Goal: Check status

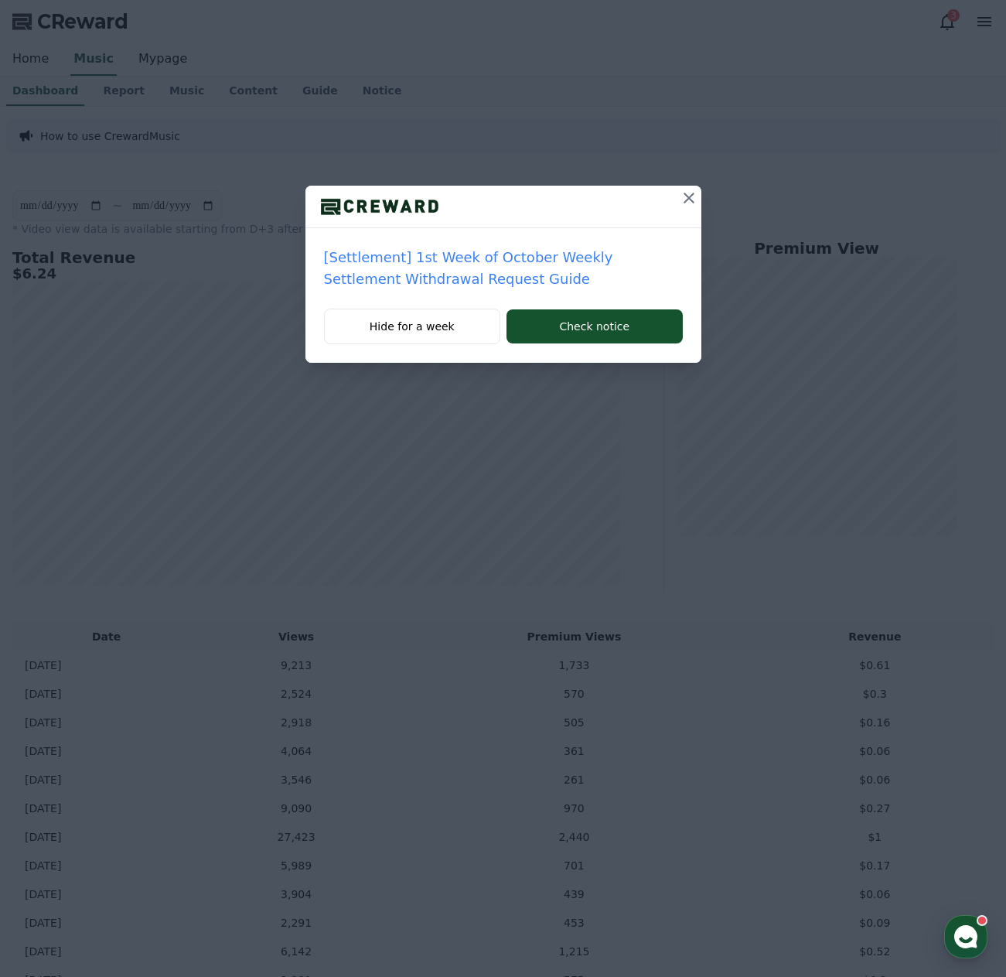
click at [687, 196] on icon at bounding box center [689, 198] width 11 height 11
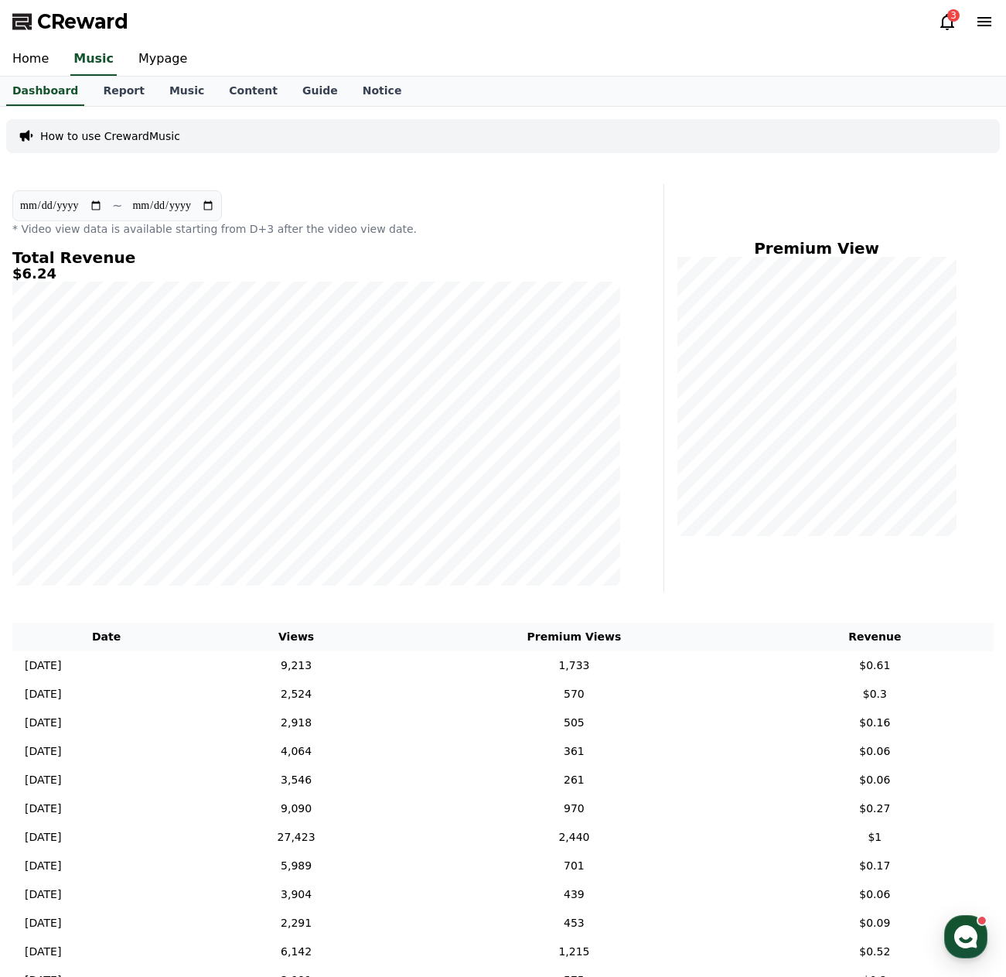
drag, startPoint x: 672, startPoint y: 24, endPoint x: 757, endPoint y: 28, distance: 85.1
click at [672, 24] on div "CReward 3" at bounding box center [503, 21] width 1006 height 43
click at [943, 26] on icon at bounding box center [947, 22] width 14 height 16
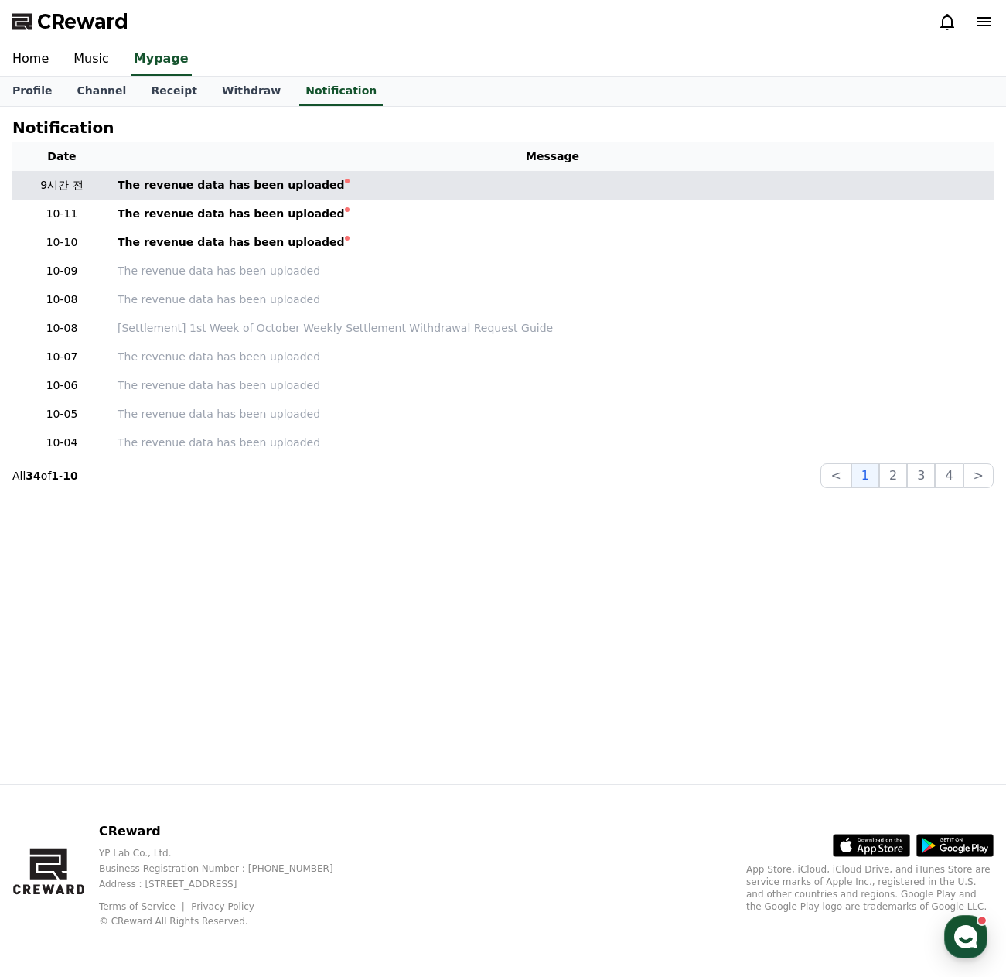
click at [257, 184] on div "The revenue data has been uploaded" at bounding box center [231, 185] width 227 height 16
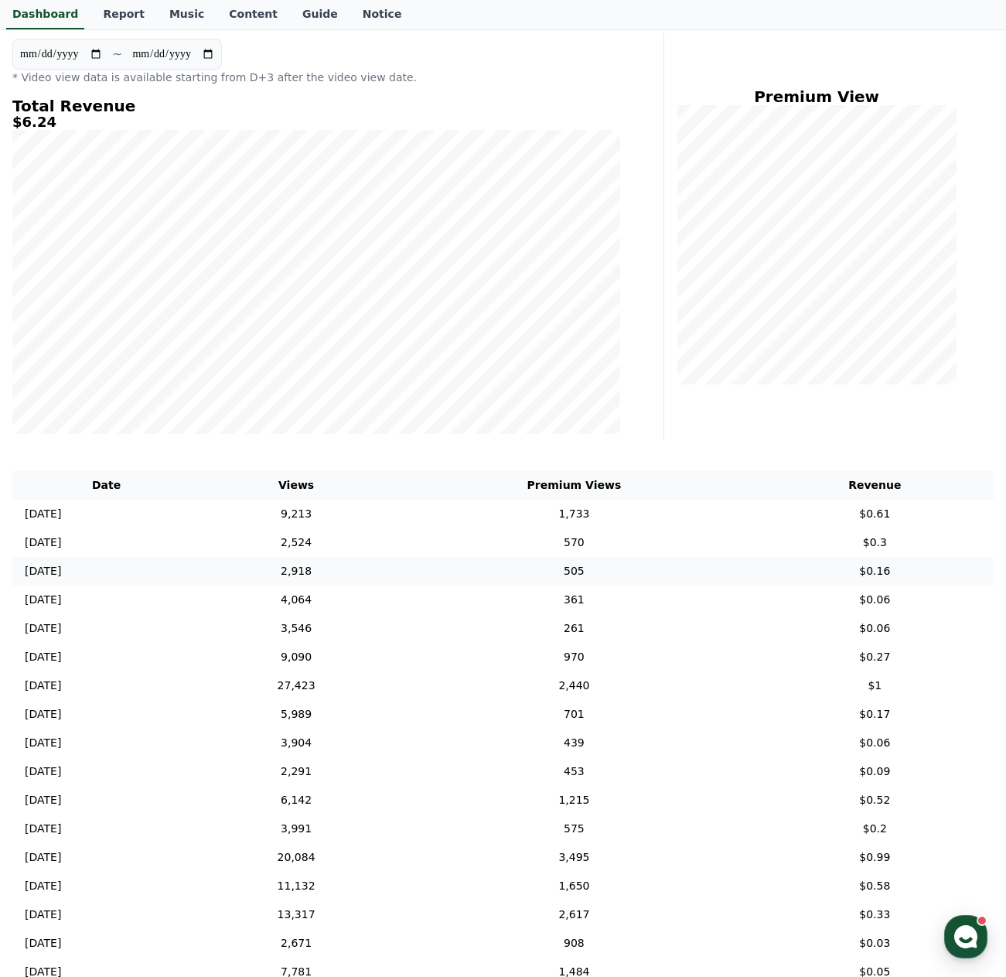
scroll to position [155, 0]
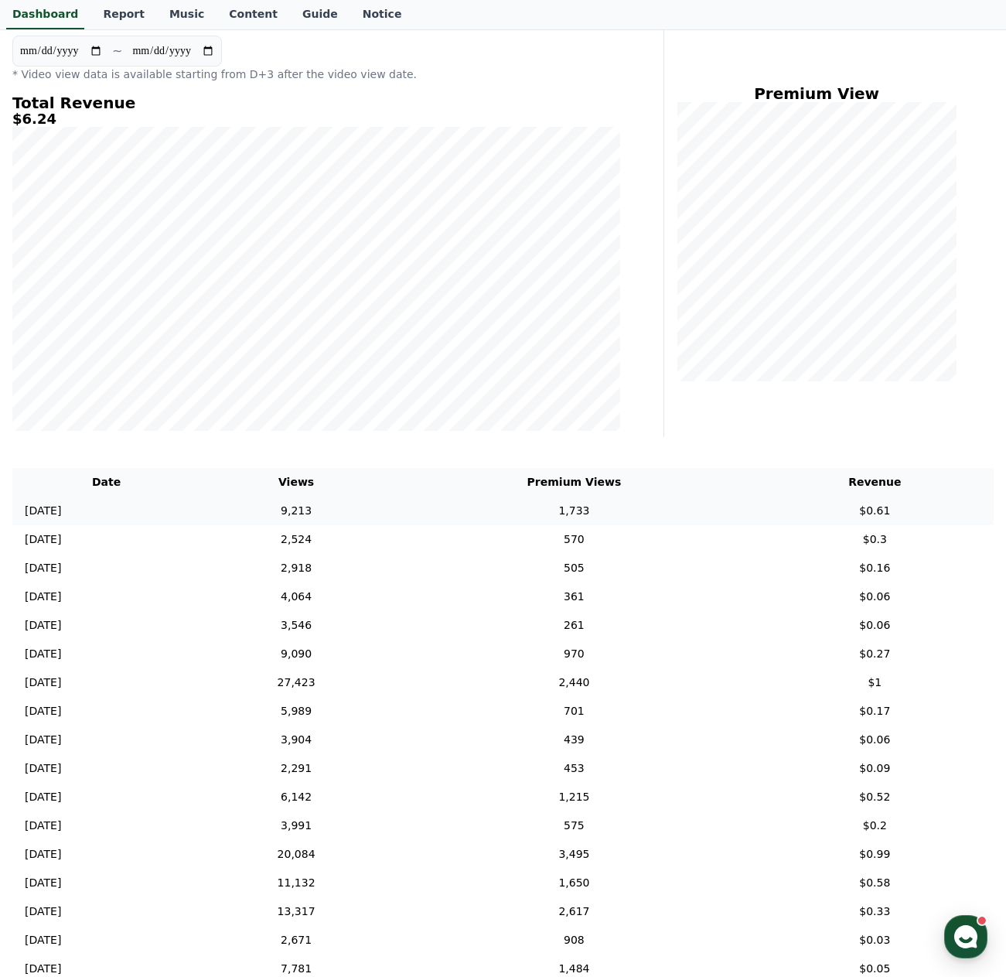
click at [280, 513] on td "9,213" at bounding box center [296, 510] width 192 height 29
click at [135, 581] on td "[DATE] 10/09" at bounding box center [106, 567] width 188 height 29
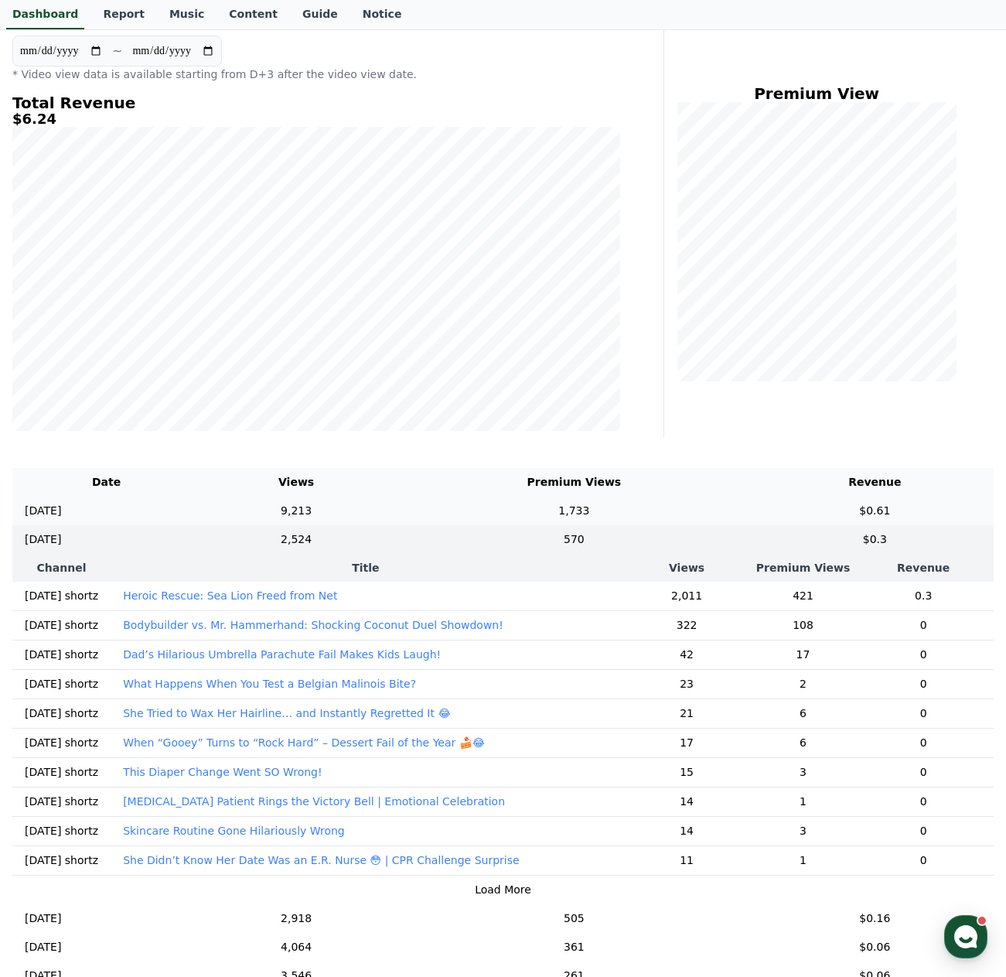
click at [281, 507] on td "9,213" at bounding box center [296, 510] width 192 height 29
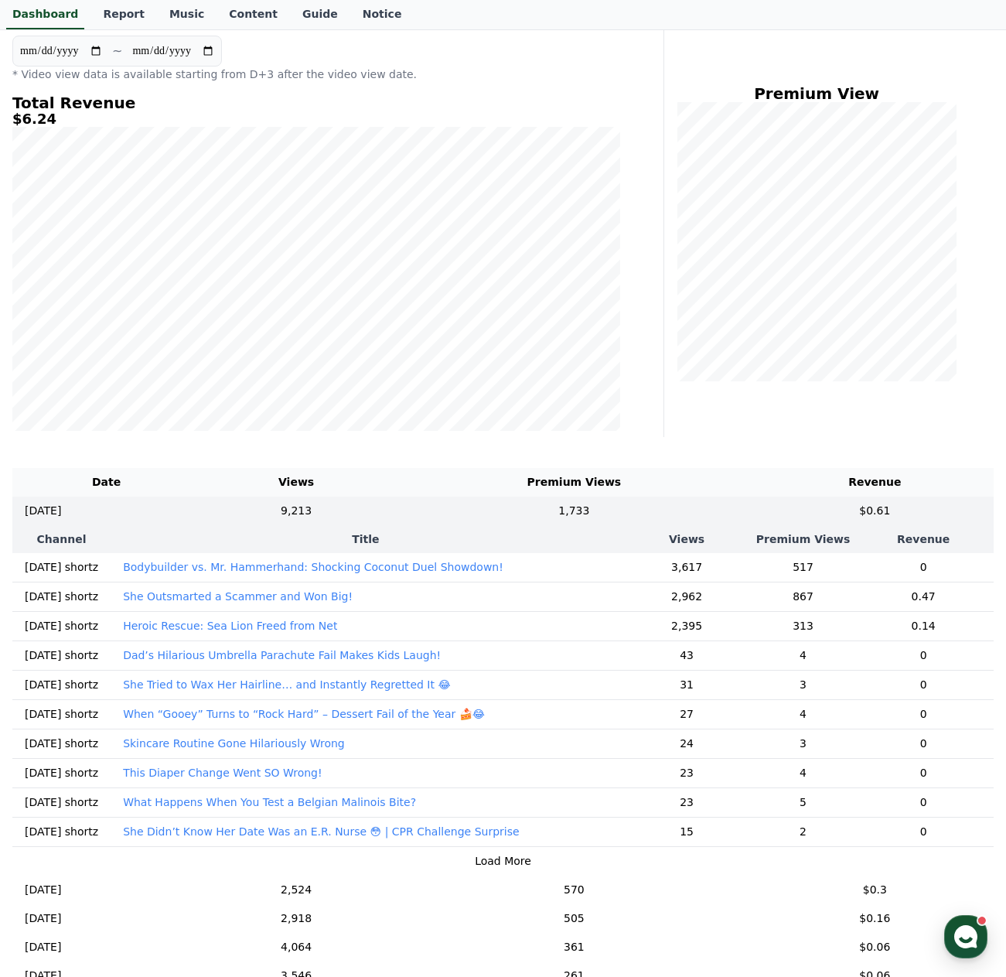
click at [284, 567] on p "Bodybuilder vs. Mr. Hammerhand: Shocking Coconut Duel Showdown!" at bounding box center [313, 566] width 380 height 15
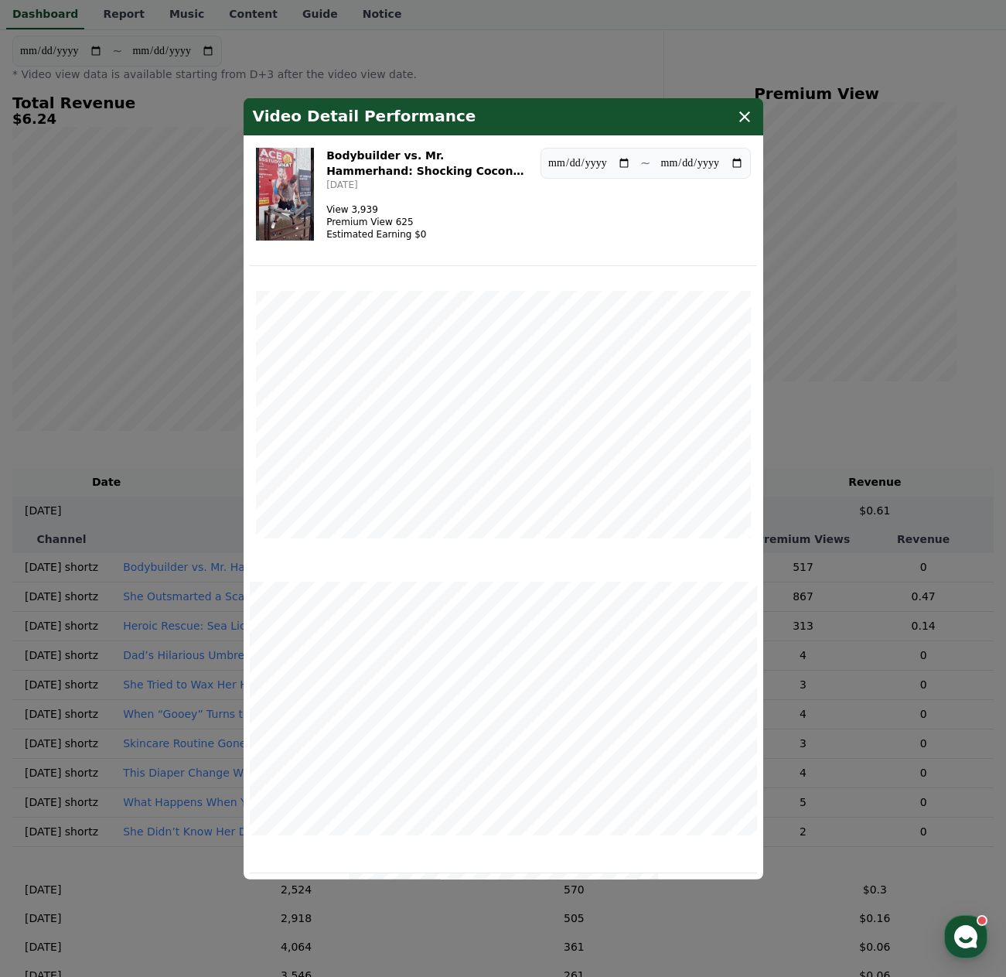
click at [739, 112] on icon "modal" at bounding box center [744, 116] width 11 height 11
